Goal: Task Accomplishment & Management: Use online tool/utility

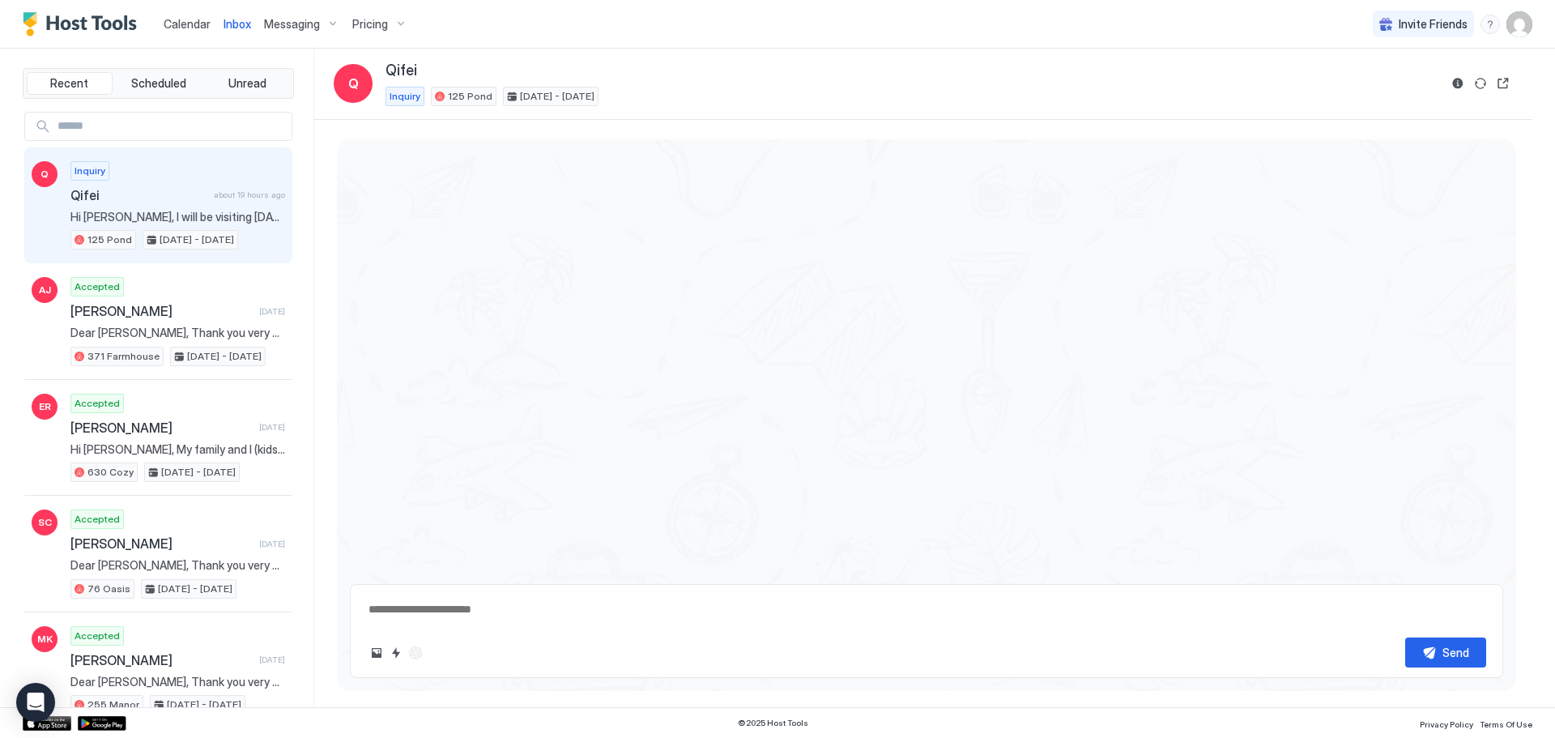
scroll to position [274, 0]
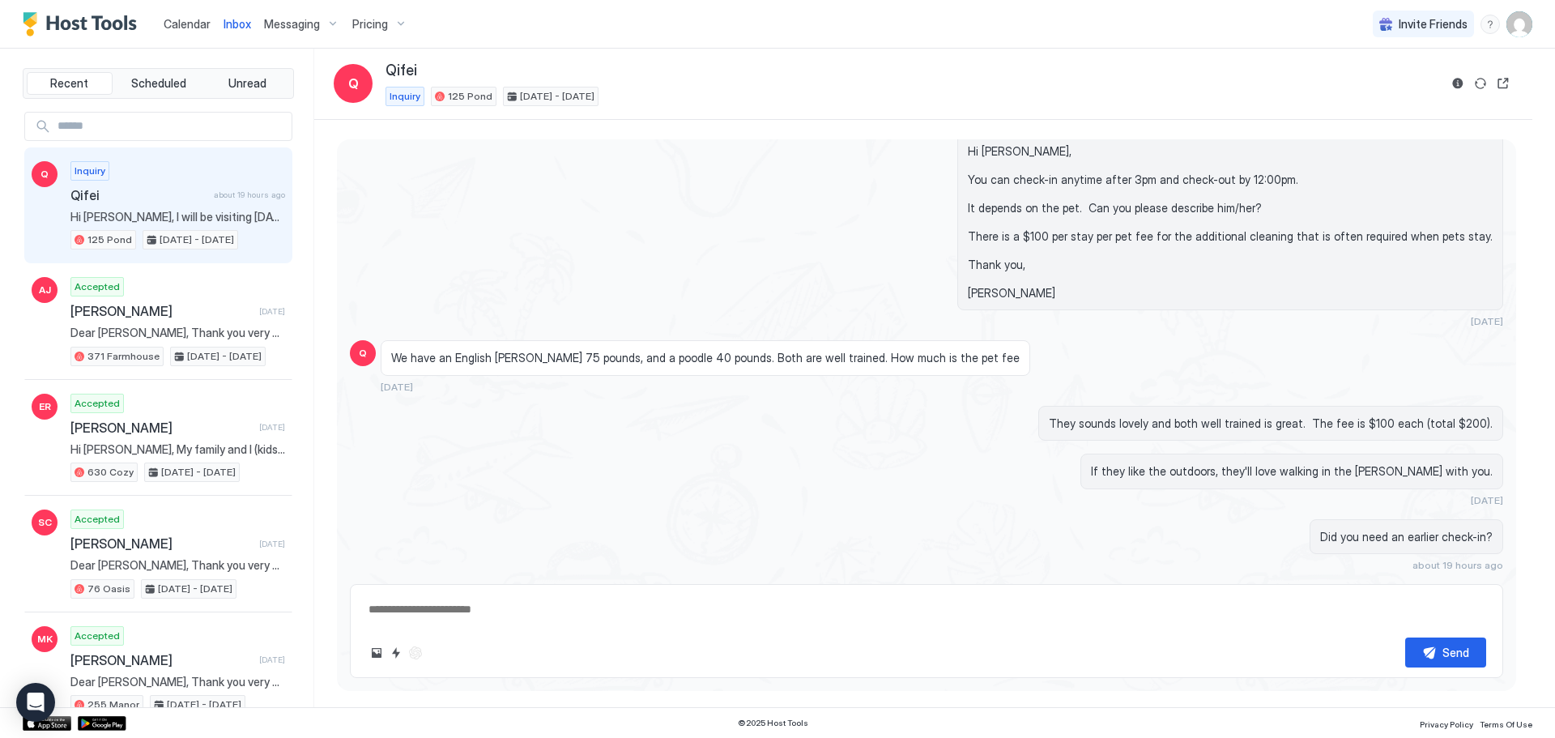
click at [183, 15] on div "Calendar" at bounding box center [187, 24] width 60 height 30
click at [193, 21] on span "Calendar" at bounding box center [187, 24] width 47 height 14
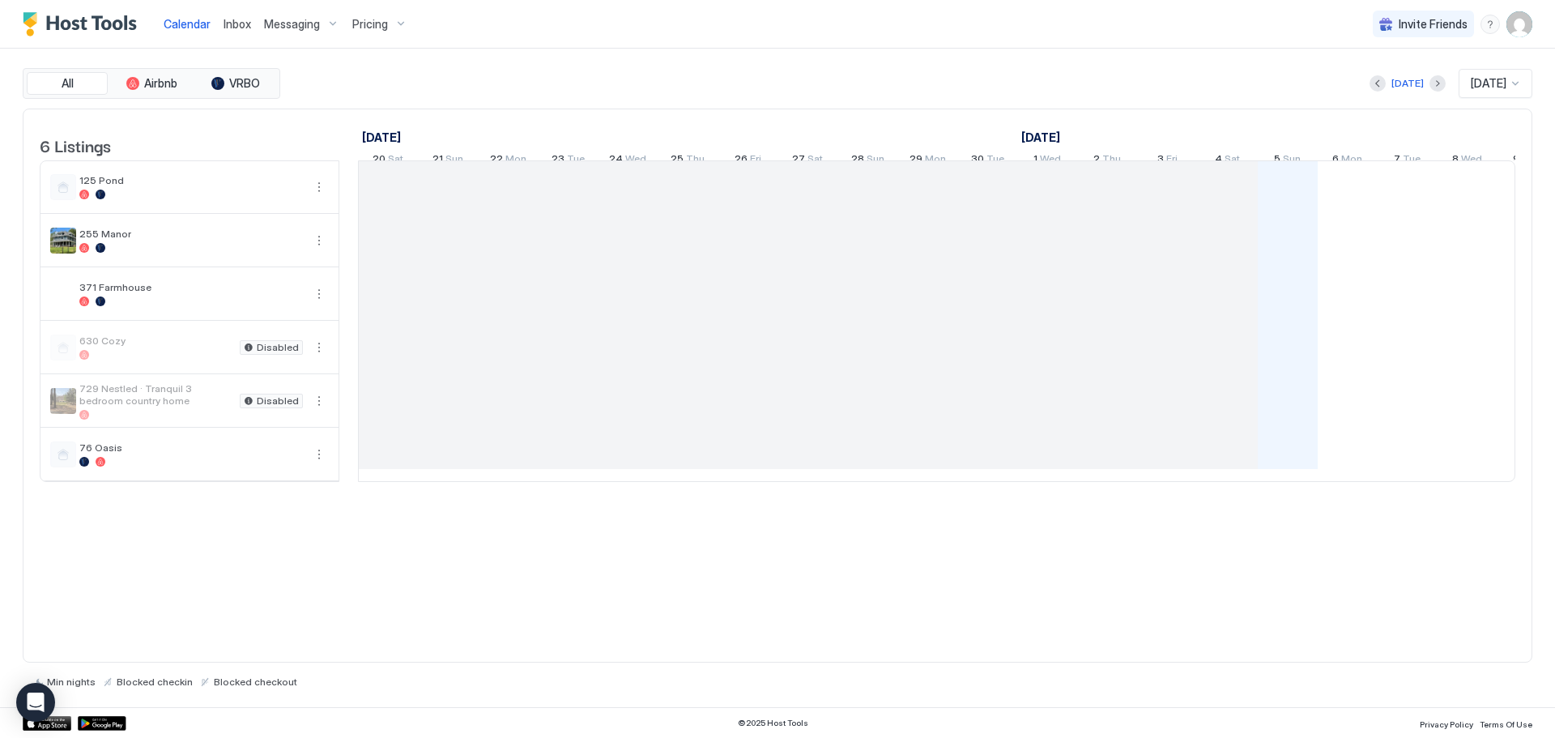
scroll to position [0, 900]
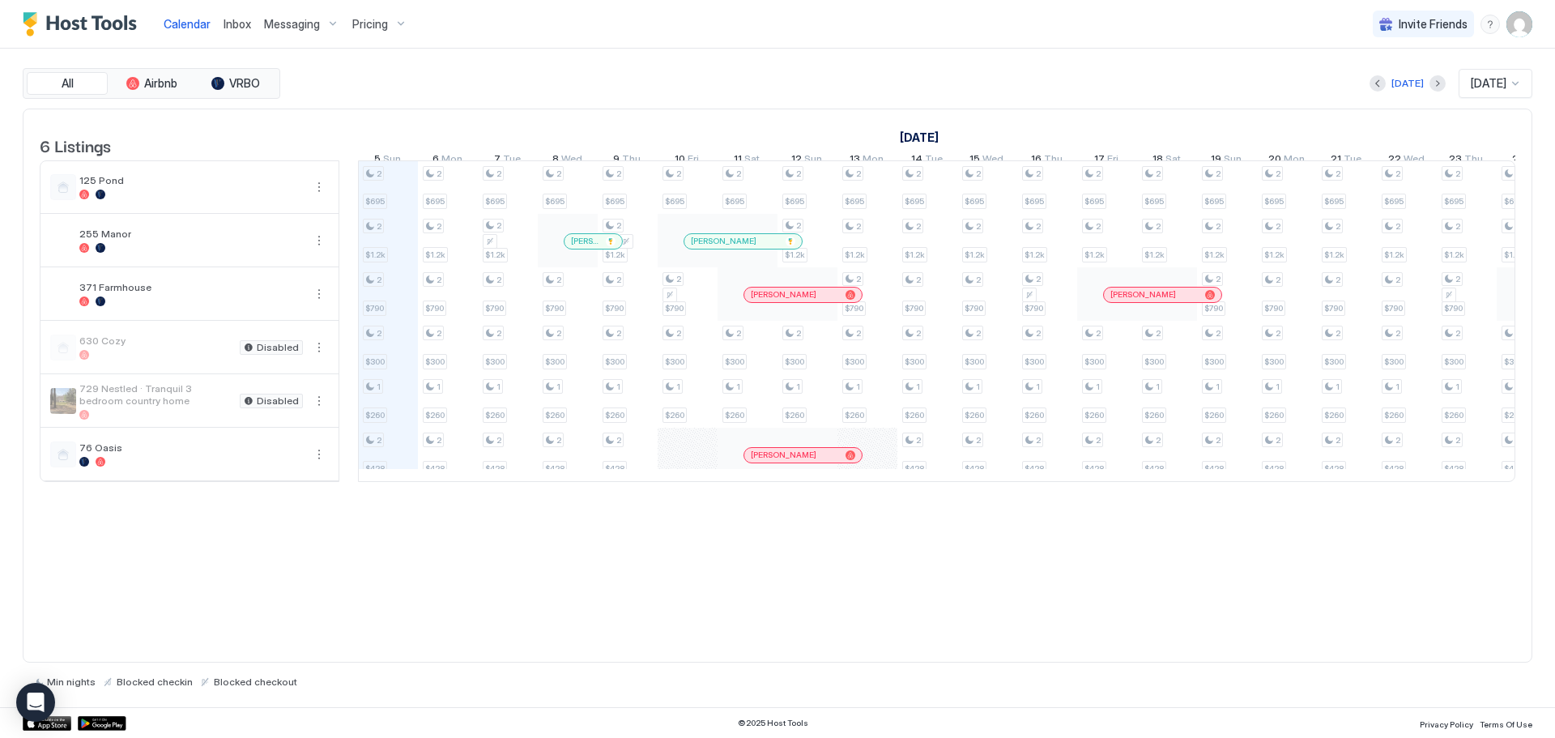
click at [240, 23] on span "Inbox" at bounding box center [237, 24] width 28 height 14
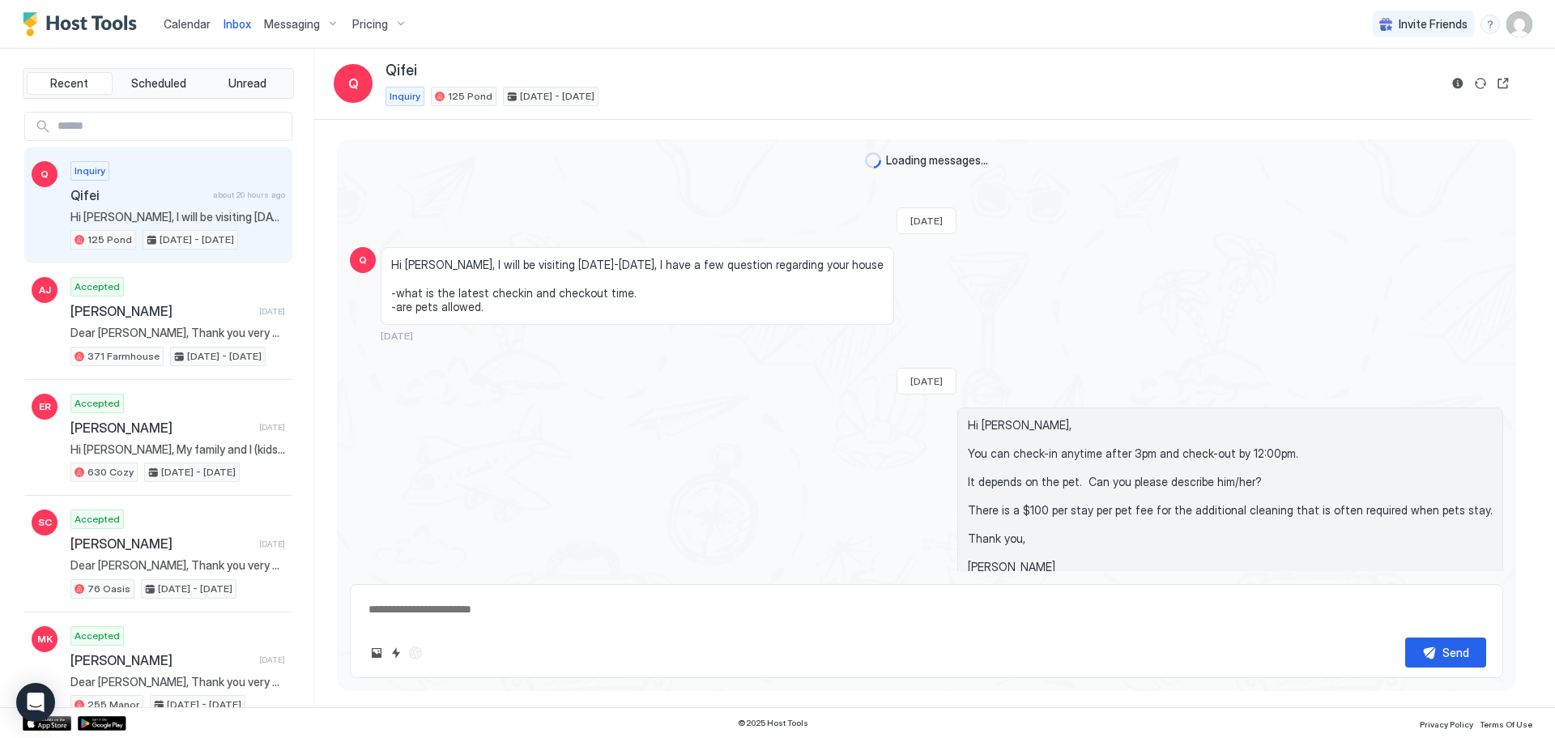
scroll to position [274, 0]
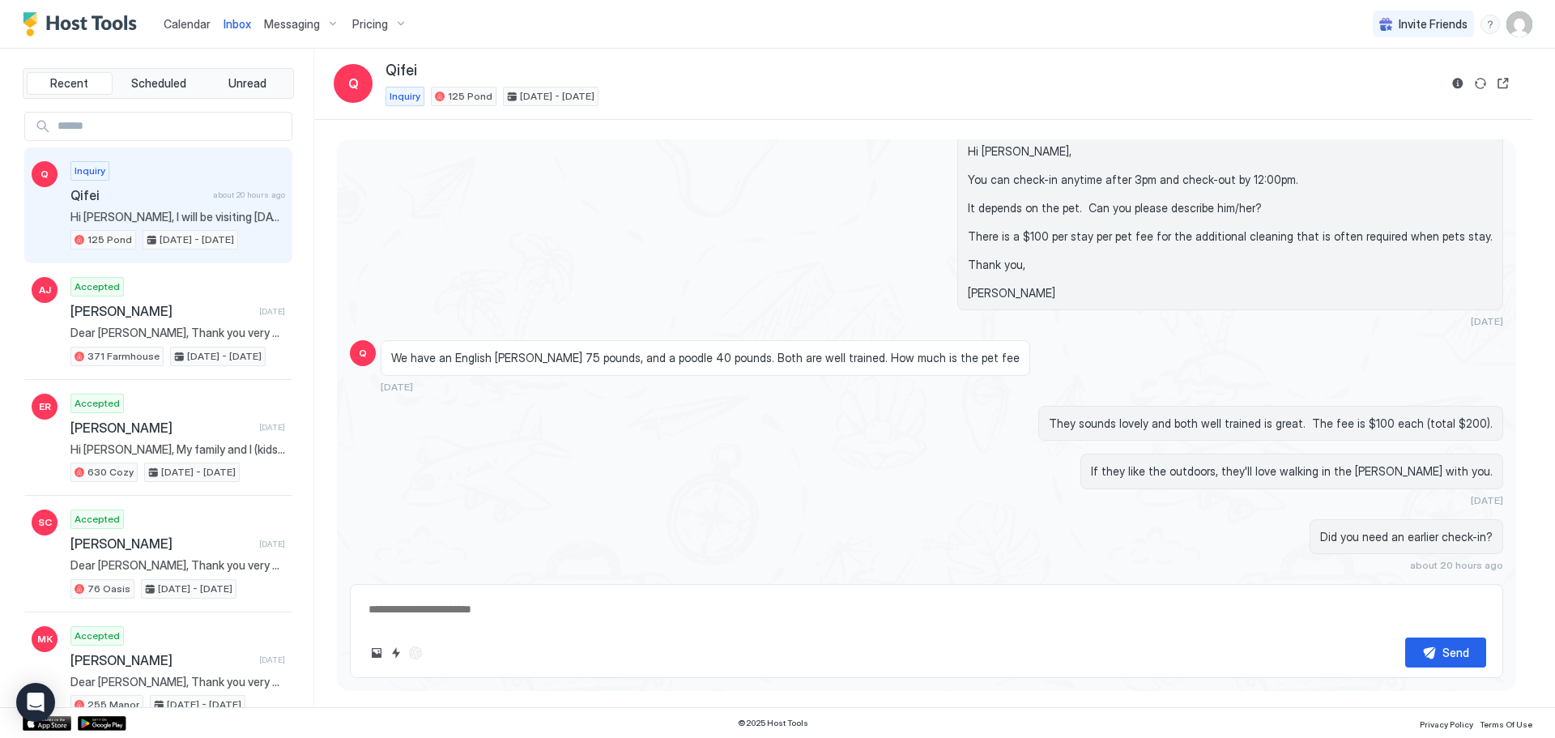
type textarea "*"
